Goal: Complete application form

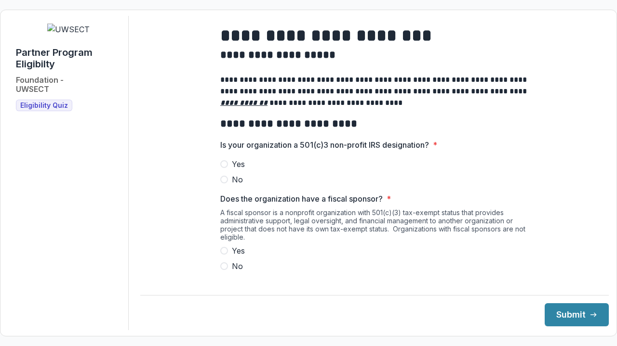
click at [222, 168] on span at bounding box center [224, 164] width 8 height 8
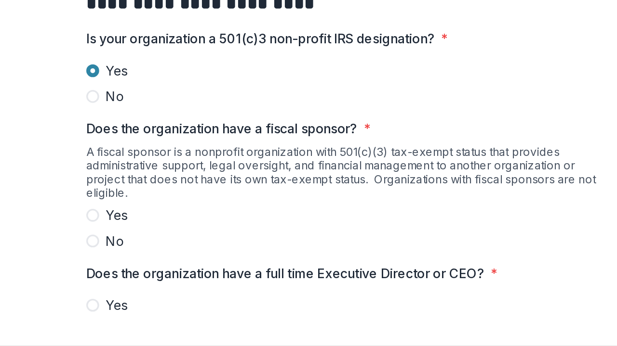
scroll to position [50, 0]
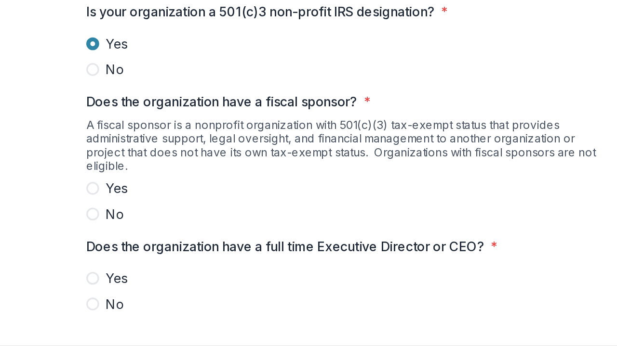
click at [224, 220] on span at bounding box center [224, 216] width 8 height 8
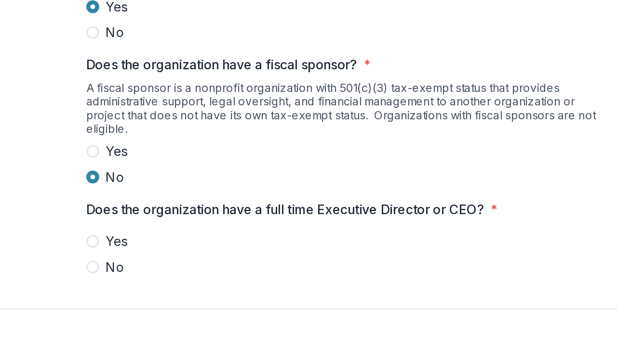
click at [227, 261] on label "Yes" at bounding box center [374, 255] width 308 height 12
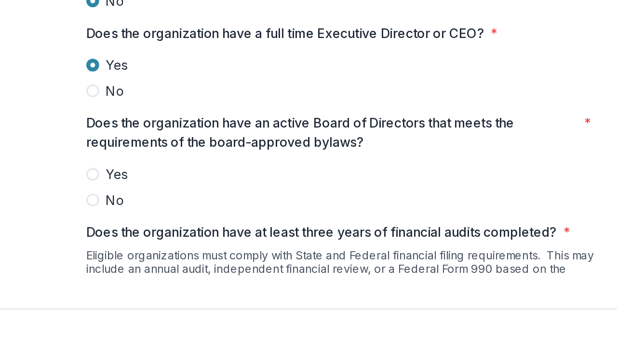
scroll to position [156, 0]
click at [223, 218] on span at bounding box center [224, 214] width 8 height 8
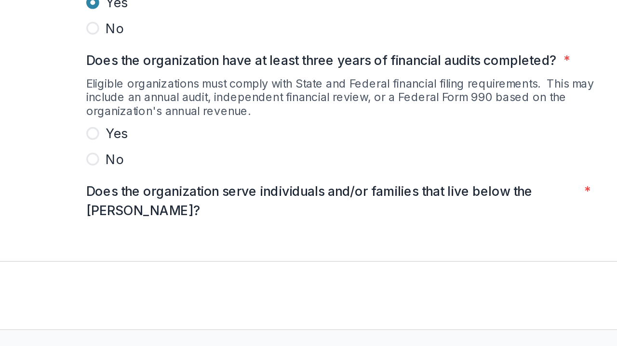
scroll to position [231, 0]
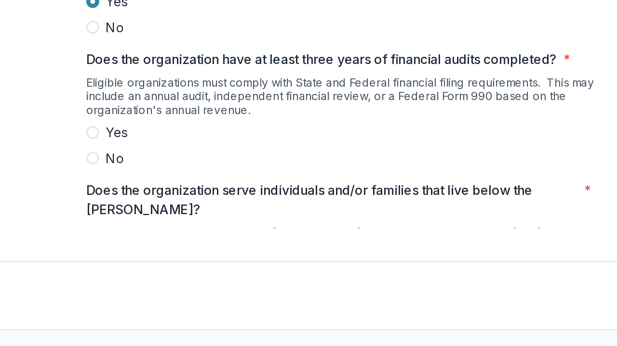
click at [224, 222] on span at bounding box center [224, 218] width 8 height 8
click at [304, 269] on p "Does the organization serve individuals and/or families that live below the [PE…" at bounding box center [367, 258] width 294 height 23
drag, startPoint x: 535, startPoint y: 309, endPoint x: 538, endPoint y: 323, distance: 14.3
click at [538, 323] on footer "Submit" at bounding box center [374, 310] width 468 height 31
drag, startPoint x: 537, startPoint y: 319, endPoint x: 537, endPoint y: 341, distance: 22.2
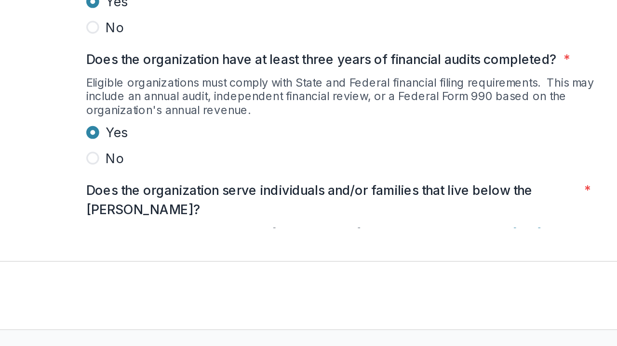
click at [537, 341] on div "**********" at bounding box center [308, 173] width 617 height 346
click at [333, 281] on div "To learn more about United Way's [PERSON_NAME] Report, review our website. [URL…" at bounding box center [374, 284] width 308 height 20
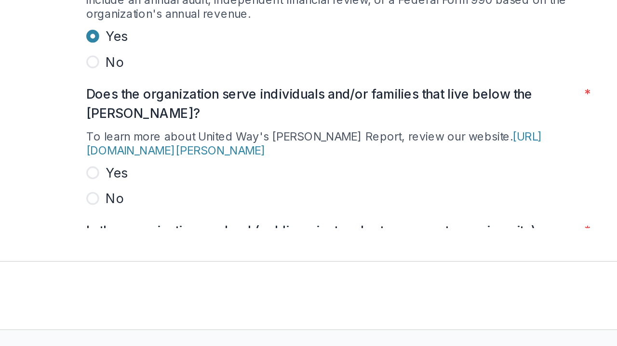
scroll to position [308, 0]
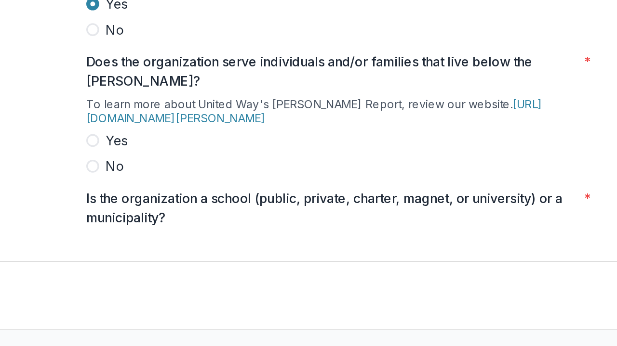
click at [222, 227] on span at bounding box center [224, 223] width 8 height 8
click at [221, 227] on span at bounding box center [224, 223] width 8 height 8
click at [221, 226] on span at bounding box center [224, 223] width 8 height 8
click at [287, 275] on p "Is the organization a school (public, private, charter, magnet, or university) …" at bounding box center [367, 263] width 294 height 23
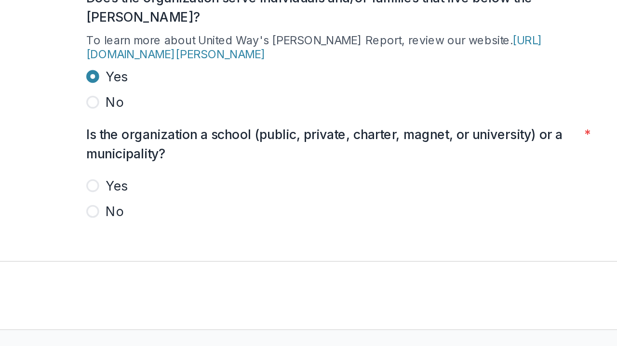
scroll to position [366, 0]
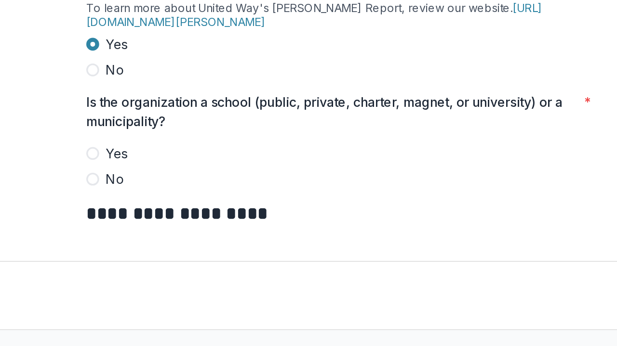
click at [220, 250] on span at bounding box center [224, 246] width 8 height 8
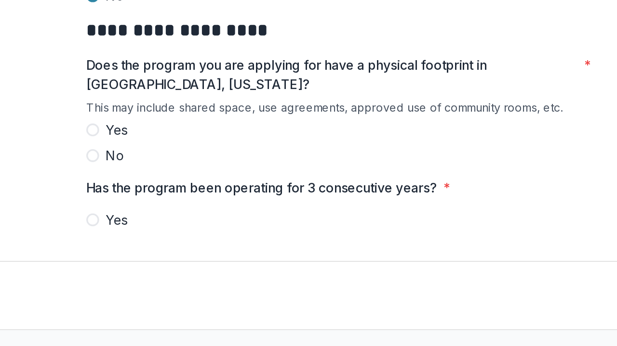
scroll to position [476, 0]
click at [223, 219] on span at bounding box center [224, 216] width 8 height 8
click at [225, 274] on span at bounding box center [224, 270] width 8 height 8
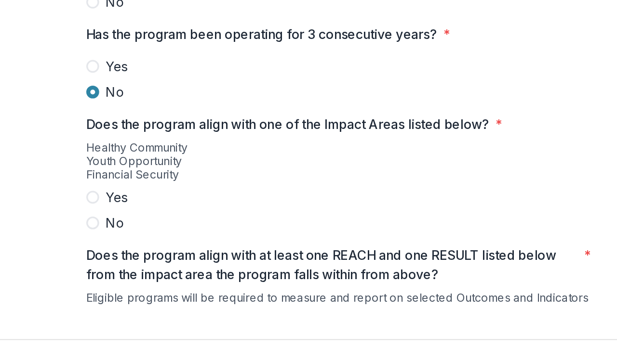
click at [224, 135] on span at bounding box center [224, 132] width 8 height 8
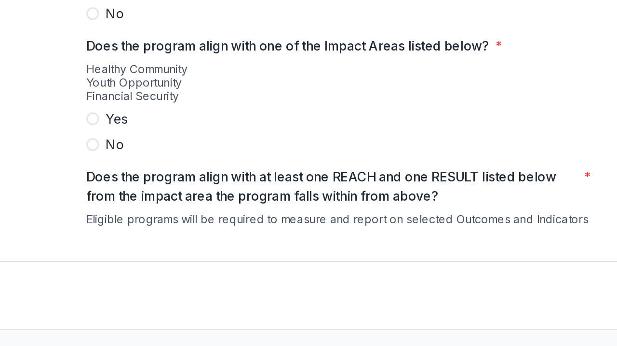
click at [223, 214] on span at bounding box center [224, 210] width 8 height 8
click at [320, 262] on p "Does the program align with at least one REACH and one RESULT listed below from…" at bounding box center [367, 250] width 294 height 23
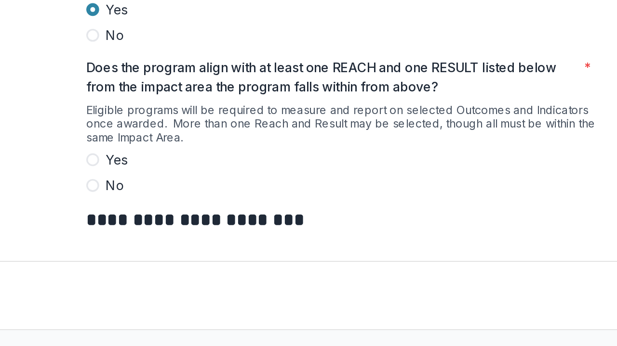
scroll to position [681, 0]
click at [223, 236] on span at bounding box center [224, 234] width 8 height 8
click at [339, 276] on strong "**********" at bounding box center [286, 270] width 133 height 11
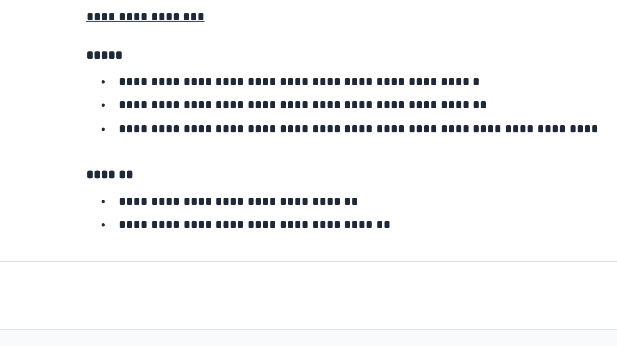
scroll to position [1663, 0]
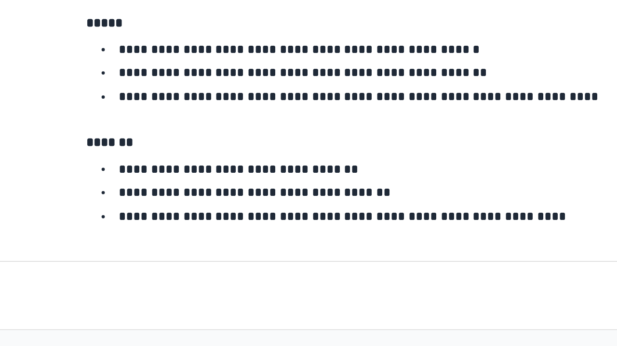
click at [279, 286] on div "**********" at bounding box center [374, 173] width 468 height 315
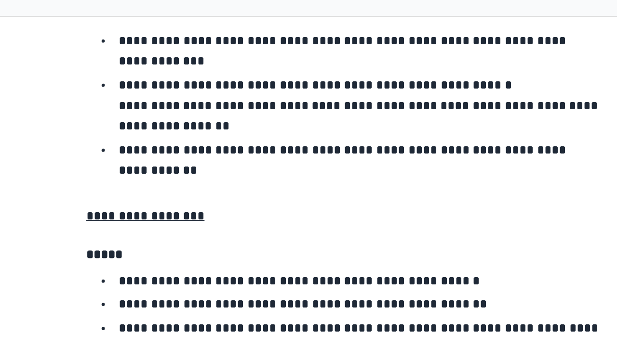
click at [270, 84] on li "**********" at bounding box center [380, 96] width 297 height 25
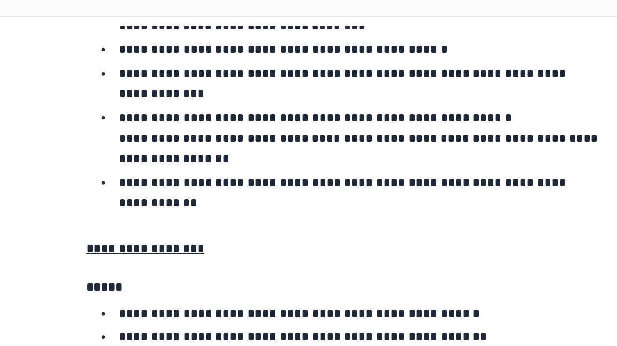
scroll to position [1756, 0]
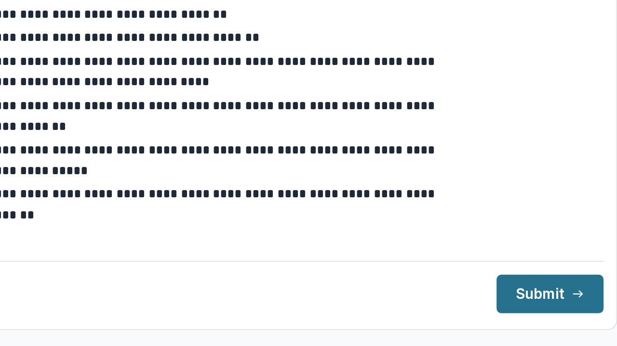
click at [574, 312] on button "Submit" at bounding box center [576, 314] width 64 height 23
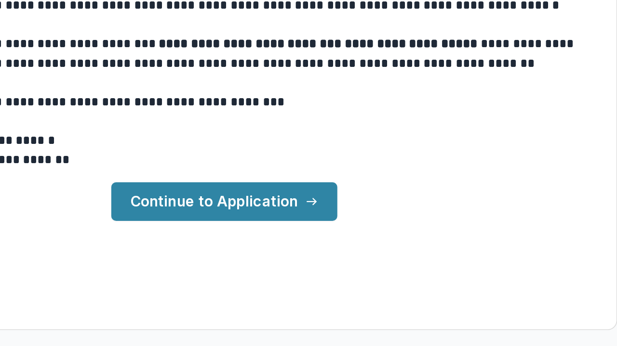
click at [394, 259] on link "Continue to Application" at bounding box center [381, 259] width 135 height 23
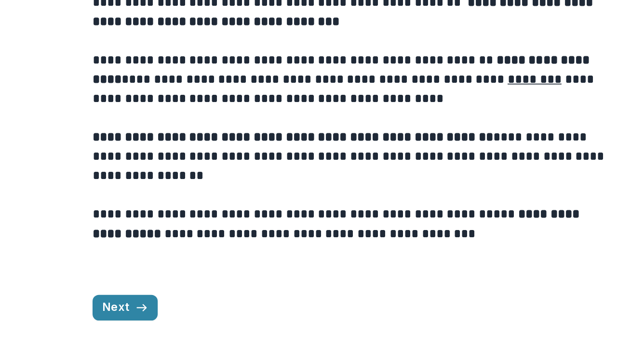
scroll to position [314, 0]
click at [468, 185] on div "**********" at bounding box center [308, 188] width 324 height 299
click at [169, 323] on button "Next" at bounding box center [173, 322] width 39 height 15
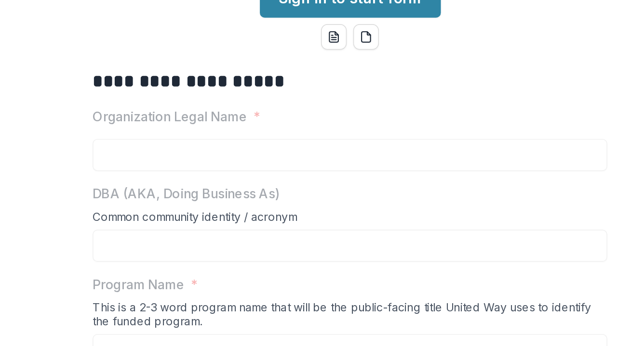
scroll to position [92, 0]
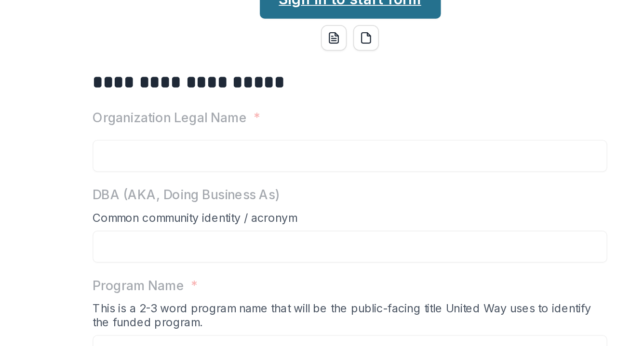
click at [306, 150] on link "Sign in to start form" at bounding box center [308, 138] width 108 height 23
